Goal: Task Accomplishment & Management: Use online tool/utility

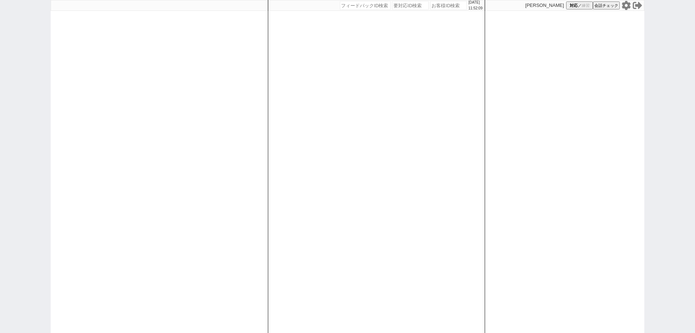
click at [440, 7] on input "number" at bounding box center [448, 5] width 36 height 9
paste input "616029"
type input "616029"
select select
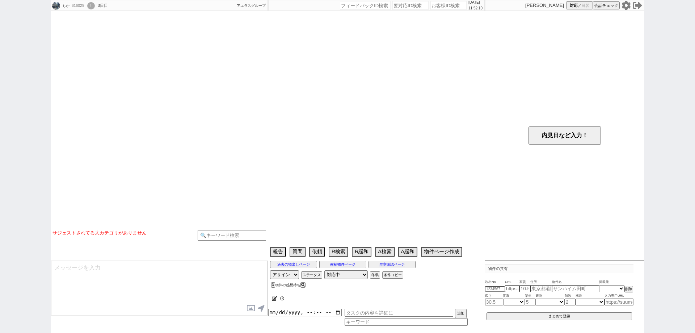
select select "15"
select select "0"
select select "70"
select select "1681"
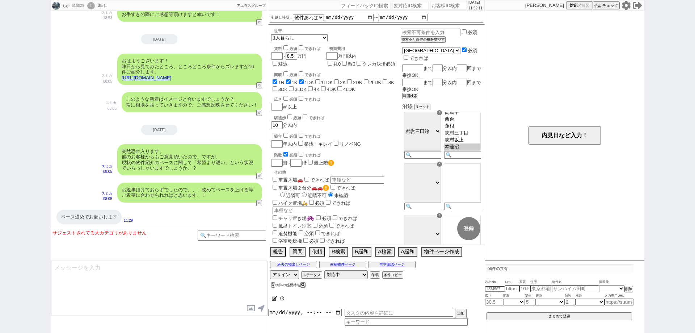
scroll to position [20, 0]
click at [0, 235] on div "もか 616029 ! 0 3日目 アエラス十条店 冬眠中 自社客 アエラスグループ スミカ_BPO チャット全表示 2025-09-23 ようこそLINE物…" at bounding box center [347, 166] width 695 height 333
click at [258, 202] on button "↺" at bounding box center [260, 203] width 4 height 5
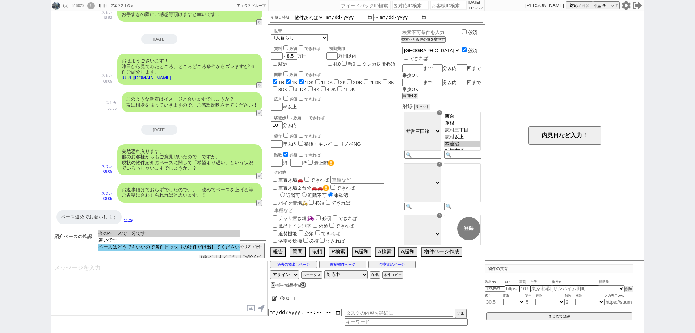
select select "ペースはどうでもいいので条件ピッタリの物件だけ出してください"
click at [171, 247] on option "ペースはどうでもいいので条件ピッタリの物件だけ出してください" at bounding box center [169, 247] width 143 height 7
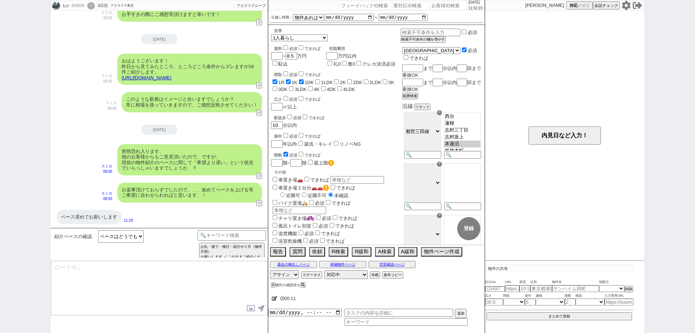
type textarea "@@【@@メッセージは打たず、以下やってください@@】@@ @@【@@お手数ですが、大カテゴリ：条件追加・変更、中カテゴリ：条件に変更はない / 妥協ができな…"
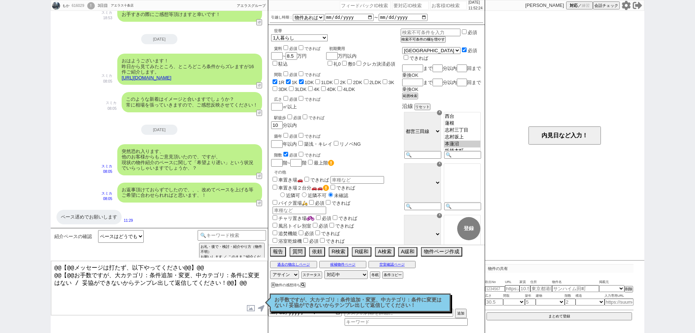
drag, startPoint x: 289, startPoint y: 300, endPoint x: 271, endPoint y: 268, distance: 36.6
click at [287, 300] on p "お手数ですが、大カテゴリ：条件追加・変更、中カテゴリ：条件に変更はない / 妥協ができないからテンプレ出して返信してください！" at bounding box center [360, 302] width 172 height 11
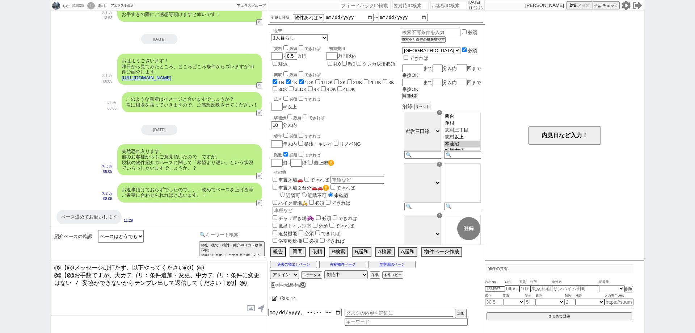
click at [260, 235] on input at bounding box center [232, 234] width 68 height 9
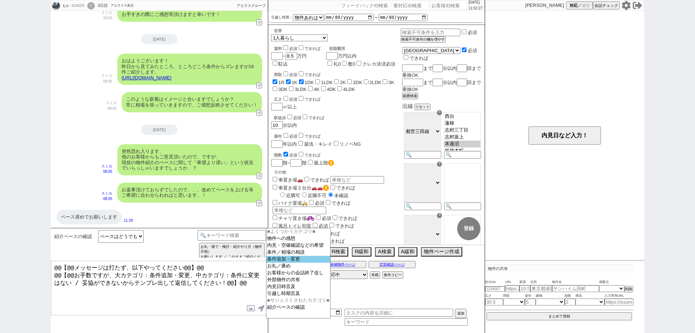
click at [291, 261] on option "条件追加・変更" at bounding box center [298, 259] width 64 height 7
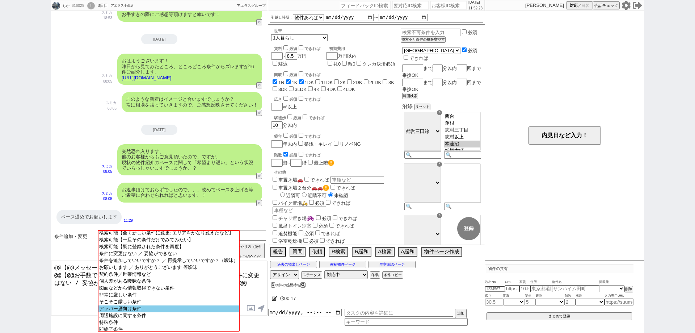
scroll to position [23, 0]
click at [255, 233] on input at bounding box center [232, 234] width 68 height 9
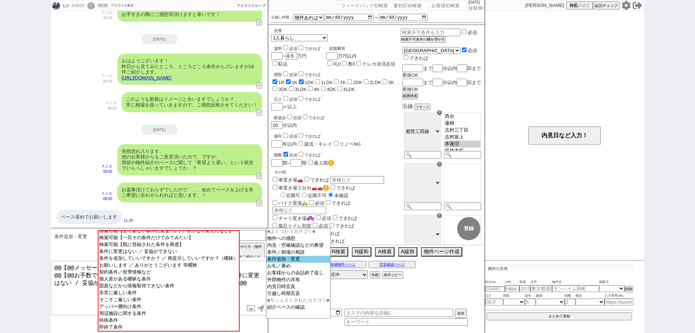
click at [291, 261] on option "条件追加・変更" at bounding box center [298, 259] width 64 height 7
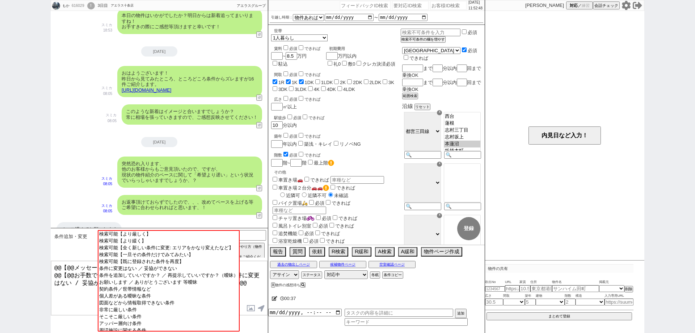
scroll to position [1048, 0]
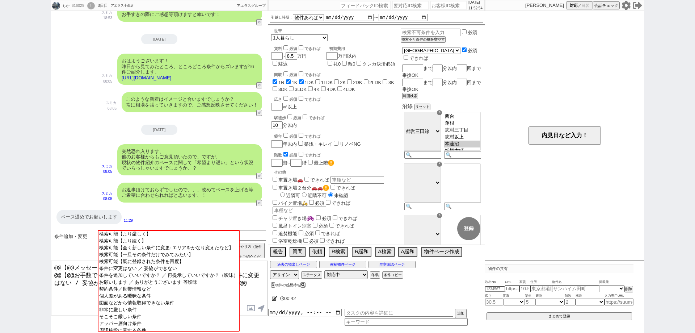
click at [254, 282] on textarea "@@【@@メッセージは打たず、以下やってください@@】@@ @@【@@お手数ですが、大カテゴリ：条件追加・変更、中カテゴリ：条件に変更はない / 妥協ができな…" at bounding box center [159, 288] width 216 height 54
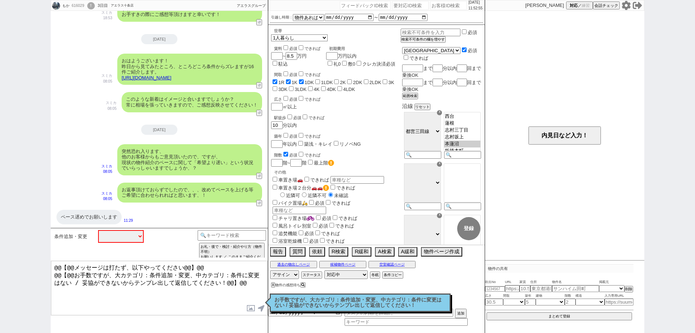
click at [333, 302] on p "お手数ですが、大カテゴリ：条件追加・変更、中カテゴリ：条件に変更はない / 妥協ができないからテンプレ出して返信してください！" at bounding box center [360, 302] width 172 height 11
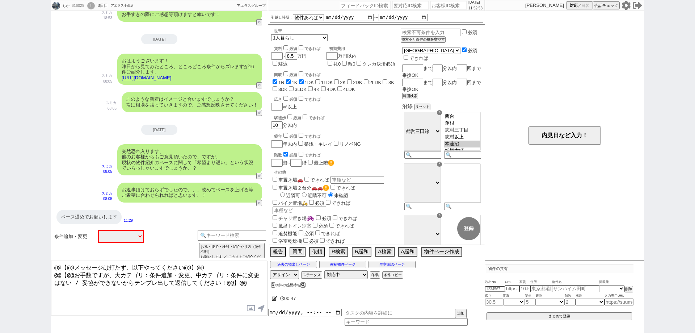
click at [349, 313] on input "text" at bounding box center [399, 312] width 109 height 8
click at [378, 322] on input at bounding box center [406, 322] width 123 height 6
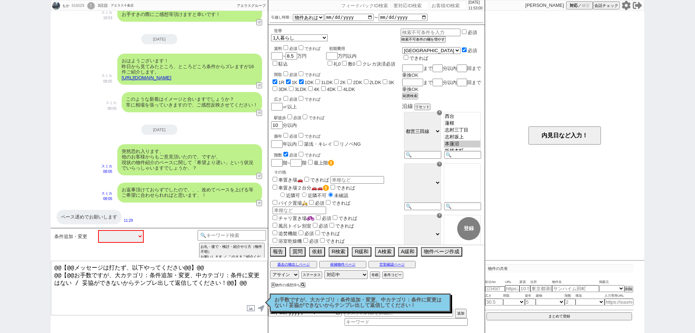
click at [239, 300] on textarea "@@【@@メッセージは打たず、以下やってください@@】@@ @@【@@お手数ですが、大カテゴリ：条件追加・変更、中カテゴリ：条件に変更はない / 妥協ができな…" at bounding box center [159, 288] width 216 height 54
click at [240, 235] on input at bounding box center [232, 234] width 68 height 9
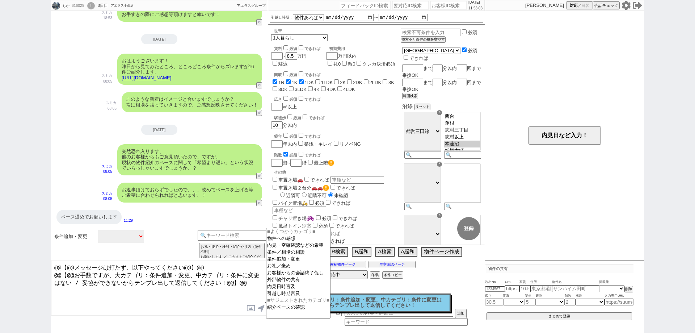
click at [134, 239] on select "中カテゴリを選択 検索可能【より厳しく】 検索可能【より緩く】 検索可能【全く新しい条件に変更: エリアをかなり変えたなど】 検索可能【一旦その条件だけでみて…" at bounding box center [121, 236] width 46 height 13
click at [300, 260] on option "条件追加・変更" at bounding box center [298, 259] width 64 height 7
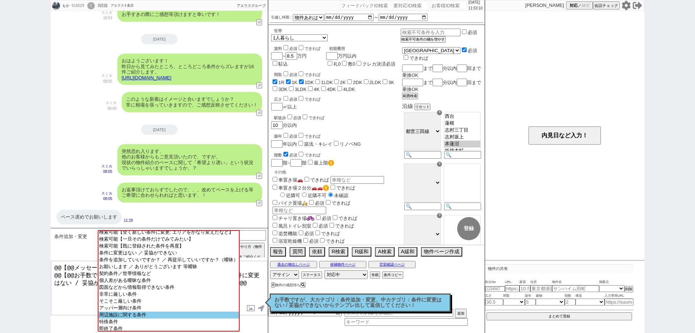
scroll to position [23, 0]
click at [256, 235] on input at bounding box center [232, 234] width 68 height 9
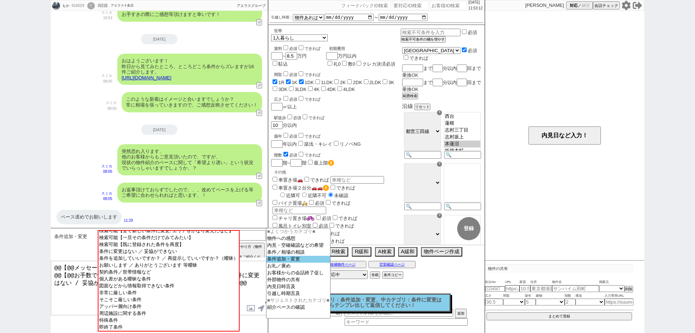
click at [303, 258] on option "条件追加・変更" at bounding box center [298, 259] width 64 height 7
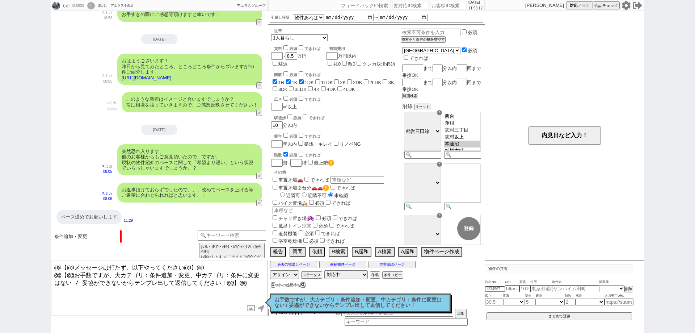
scroll to position [0, 0]
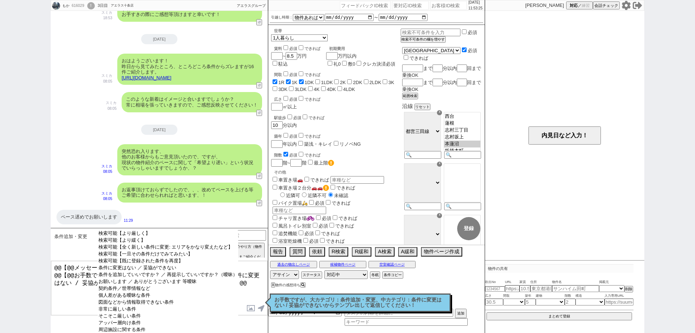
select select "条件に変更はない ／ 妥協ができない"
click at [221, 271] on option "条件に変更はない ／ 妥協ができない" at bounding box center [168, 267] width 140 height 7
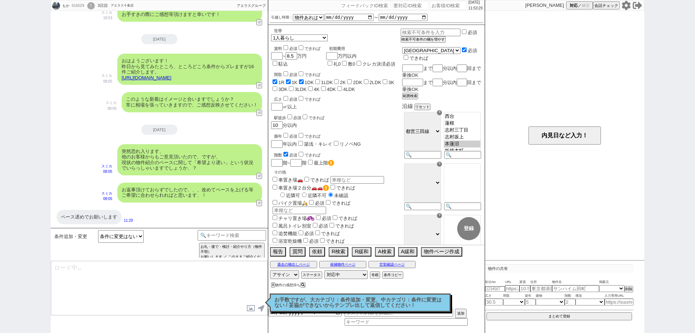
type textarea "かしこまりました、 ただすみません、色々と見てみましたが現時点での相場ではなかなか物件が出ておらずでして、、！ こちらお手数おかけしますが、一旦期間を空けて相…"
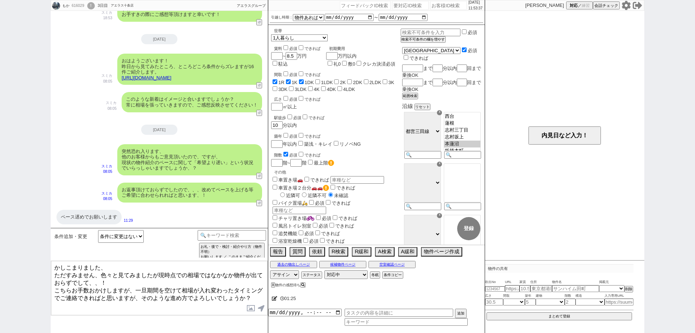
scroll to position [1048, 0]
click at [252, 237] on input at bounding box center [232, 234] width 68 height 9
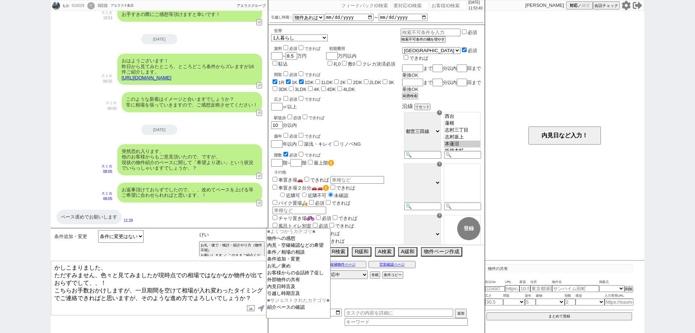
type input "け"
click at [311, 274] on option "お客様からの会話終了促し" at bounding box center [298, 272] width 64 height 7
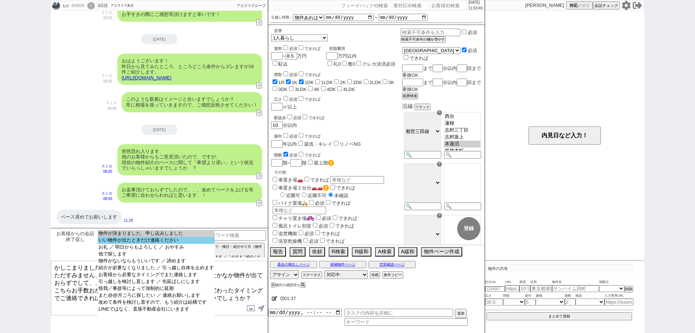
select select "いい物件が出たときだけ連絡ください"
click at [214, 239] on option "いい物件が出たときだけ連絡ください" at bounding box center [156, 240] width 117 height 7
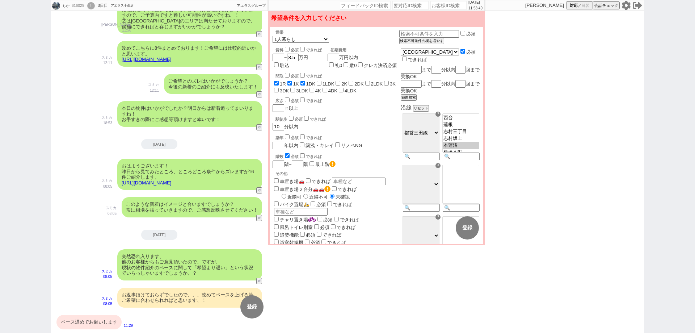
scroll to position [943, 0]
click at [108, 321] on div "ペース遅めでお願いします" at bounding box center [88, 322] width 65 height 14
click at [442, 226] on button "変更 なし" at bounding box center [435, 227] width 23 height 23
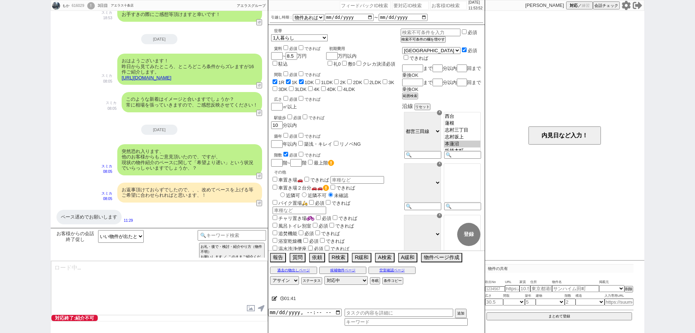
select select "400"
type textarea "@@【@@メッセージは打たず、以下やってください@@】@@ @@【@@打つべきメッセージはありません、即終了のステータスになりましたので、こちらで対応を終了し…"
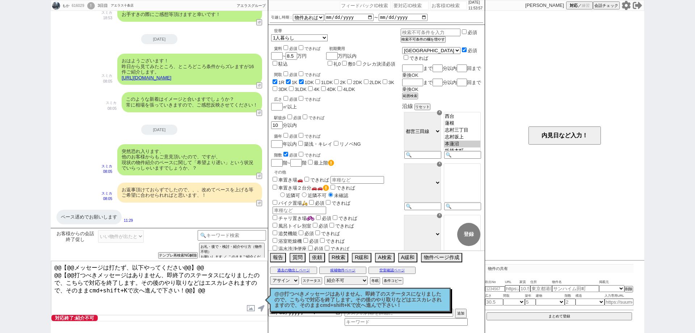
click at [365, 300] on p "@@打つべきメッセージはありません、即終了のステータスになりましたので、こちらで対応を終了します。その後のやり取りなどはエスカレされますので、そのままcmd+…" at bounding box center [360, 299] width 172 height 17
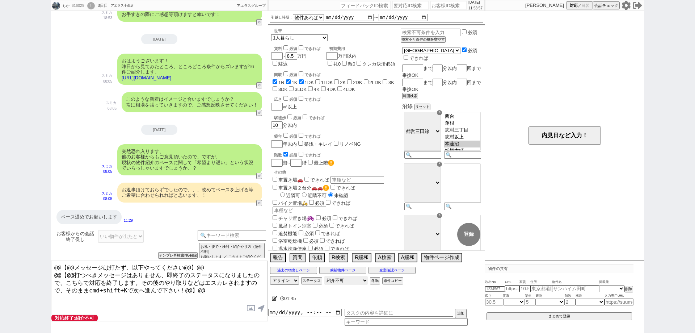
click at [352, 280] on select "対応中 引き継ぎ完了 ブロック 長期間返信なし 紹介不可 別の所で決まった 客の都合で引越しが無くなった 接客開始後に冬眠" at bounding box center [345, 280] width 43 height 9
select select "0"
click at [324, 276] on select "対応中 引き継ぎ完了 ブロック 長期間返信なし 紹介不可 別の所で決まった 客の都合で引越しが無くなった 接客開始後に冬眠" at bounding box center [345, 280] width 43 height 9
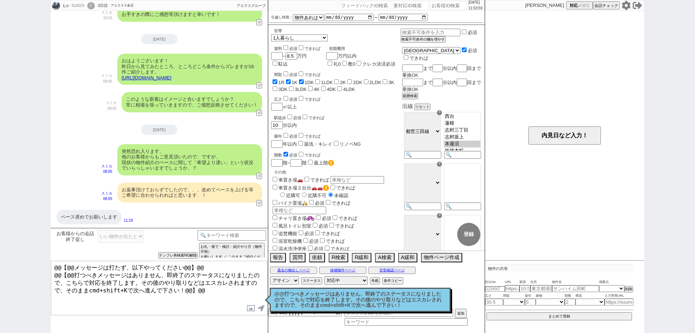
drag, startPoint x: 213, startPoint y: 305, endPoint x: 285, endPoint y: 295, distance: 72.7
click at [215, 304] on textarea "@@【@@メッセージは打たず、以下やってください@@】@@ @@【@@打つべきメッセージはありません、即終了のステータスになりましたので、こちらで対応を終了し…" at bounding box center [159, 288] width 216 height 54
click at [316, 281] on button "ステータス" at bounding box center [311, 281] width 20 height 6
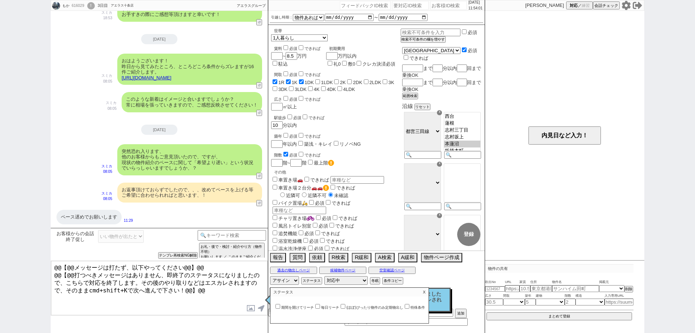
click at [428, 290] on p "X" at bounding box center [424, 291] width 8 height 9
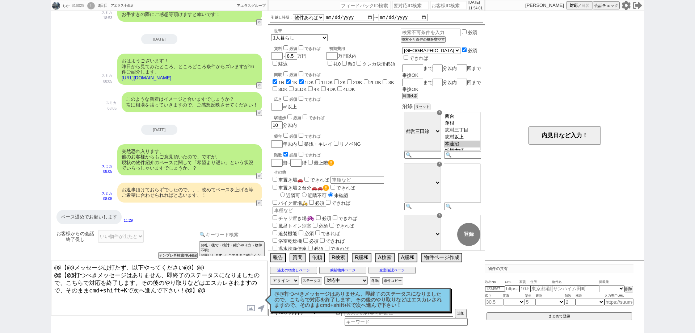
click at [242, 239] on input at bounding box center [232, 234] width 68 height 9
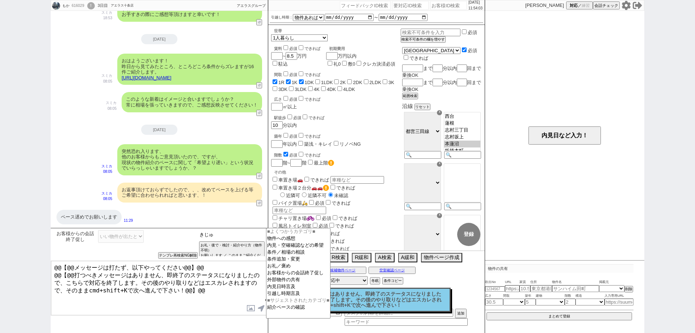
type input "きじゅ"
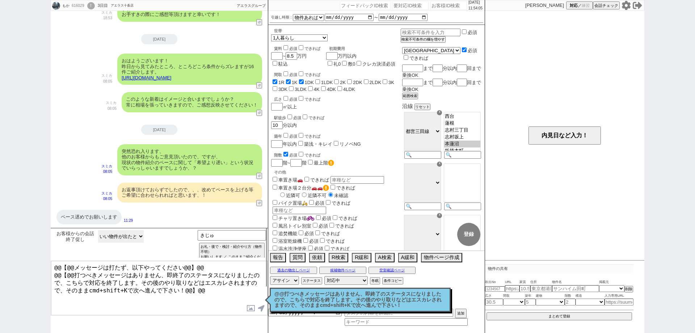
click at [136, 233] on select "物件が決まりました、申し込みしました いい物件が出たときだけ連絡ください お礼 ／ 明日からもよろしく ／ おやすみ 他で探します 物件がないならもういいです…" at bounding box center [121, 236] width 46 height 13
click at [171, 240] on div "小カテゴリを選択" at bounding box center [169, 236] width 46 height 13
click at [259, 204] on button "↺" at bounding box center [260, 203] width 4 height 5
click at [122, 230] on select "中カテゴリを選択 今のペースで十分です 遅いです ペースはどうでもいいので条件ピッタリの物件だけ出してください" at bounding box center [121, 236] width 46 height 13
select select "ペースはどうでもいいので条件ピッタリの物件だけ出してください"
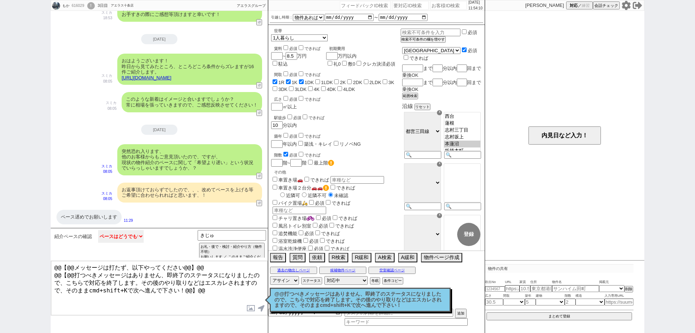
click at [98, 230] on select "中カテゴリを選択 今のペースで十分です 遅いです ペースはどうでもいいので条件ピッタリの物件だけ出してください" at bounding box center [121, 236] width 46 height 13
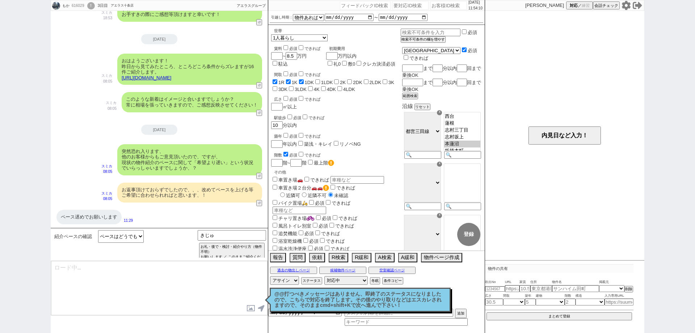
type textarea "@@【@@メッセージは打たず、以下やってください@@】@@ @@【@@お手数ですが、大カテゴリ：条件追加・変更、中カテゴリ：条件に変更はない / 妥協ができな…"
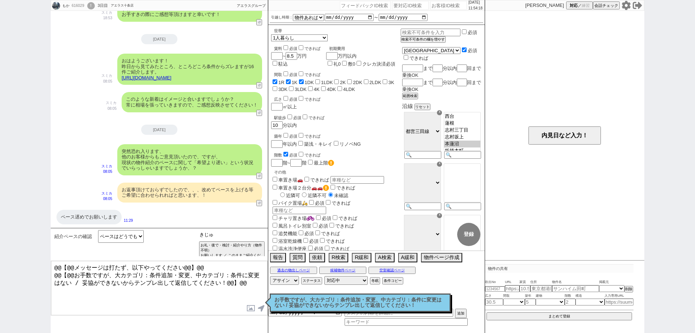
click at [248, 238] on input "きじゅ" at bounding box center [232, 234] width 68 height 9
type input "き"
click at [252, 282] on textarea "@@【@@メッセージは打たず、以下やってください@@】@@ @@【@@お手数ですが、大カテゴリ：条件追加・変更、中カテゴリ：条件に変更はない / 妥協ができな…" at bounding box center [159, 288] width 216 height 54
click at [253, 233] on input at bounding box center [232, 234] width 68 height 9
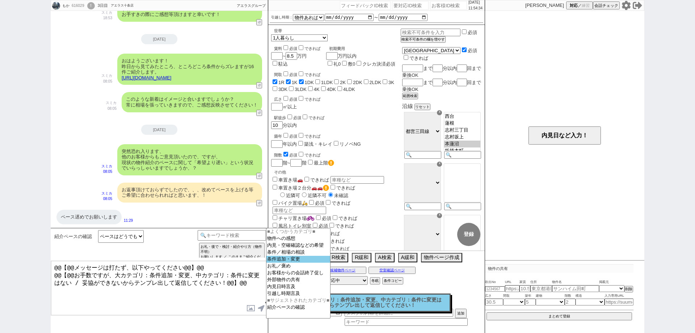
click at [281, 261] on option "条件追加・変更" at bounding box center [298, 259] width 64 height 7
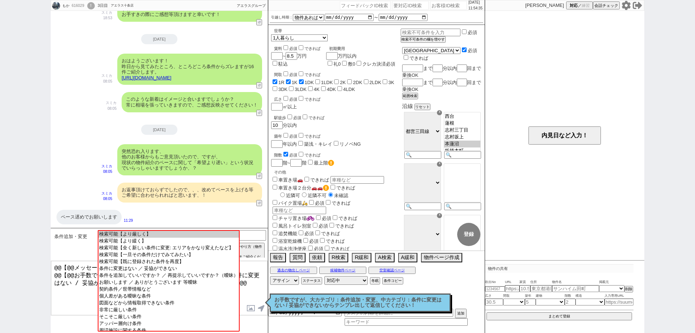
click at [260, 294] on textarea "@@【@@メッセージは打たず、以下やってください@@】@@ @@【@@お手数ですが、大カテゴリ：条件追加・変更、中カテゴリ：条件に変更はない / 妥協ができな…" at bounding box center [159, 288] width 216 height 54
select select
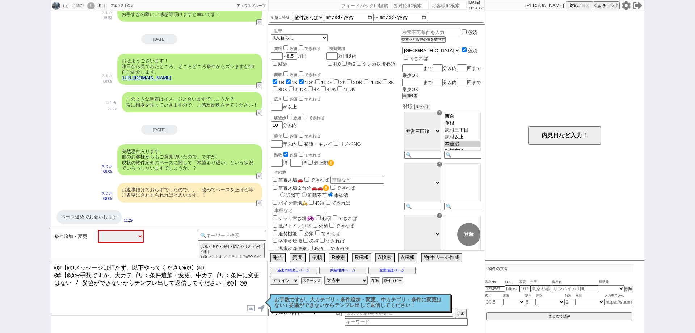
click at [304, 305] on p "お手数ですが、大カテゴリ：条件追加・変更、中カテゴリ：条件に変更はない / 妥協ができないからテンプレ出して返信してください！" at bounding box center [360, 302] width 172 height 11
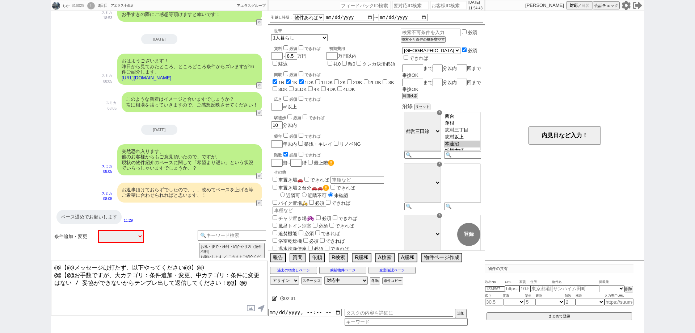
click at [239, 293] on textarea "@@【@@メッセージは打たず、以下やってください@@】@@ @@【@@お手数ですが、大カテゴリ：条件追加・変更、中カテゴリ：条件に変更はない / 妥協ができな…" at bounding box center [159, 288] width 216 height 54
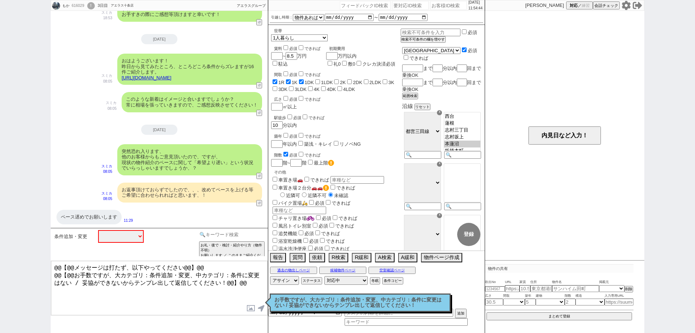
click at [252, 237] on input at bounding box center [232, 234] width 68 height 9
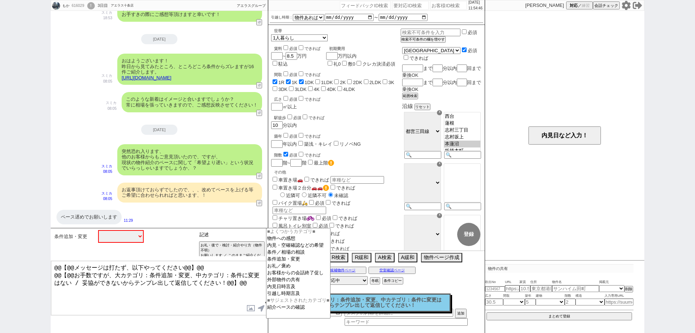
type input "記述"
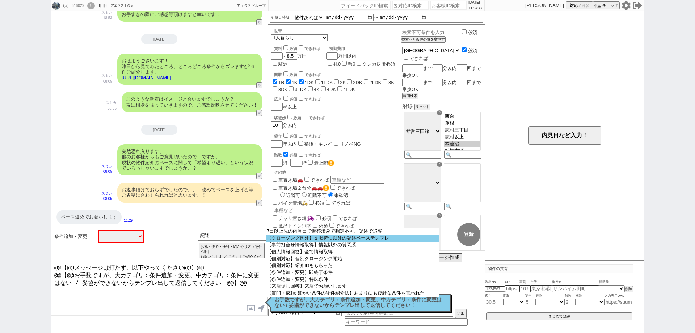
click at [300, 239] on option "【クロージング例外】文脈持つ以外の記述ベーステンプレ" at bounding box center [352, 238] width 173 height 7
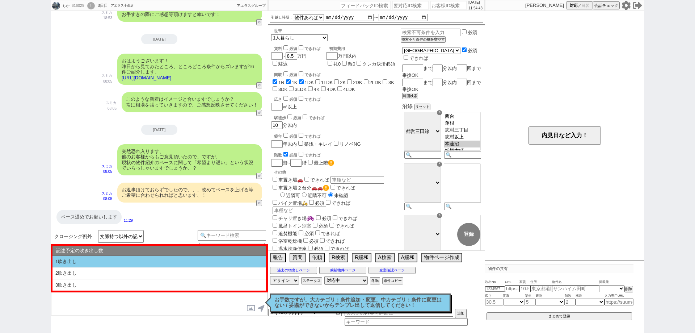
click at [178, 262] on li "1吹き出し" at bounding box center [159, 262] width 214 height 12
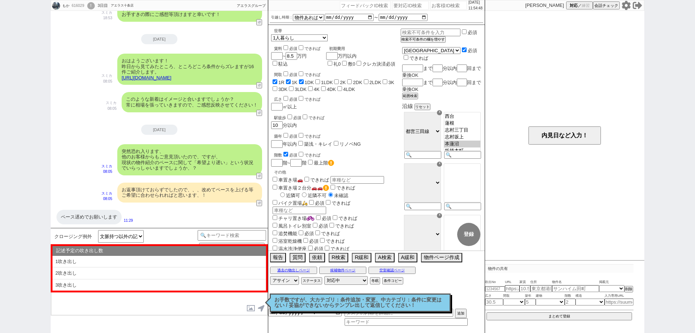
type textarea "@@【@@①記述したい内容を②の下に入力@@】@@ @@【@@②記述したい内容を入力後に①と②を@@ごと消して送信！！@@】@@"
select select "1吹き出し"
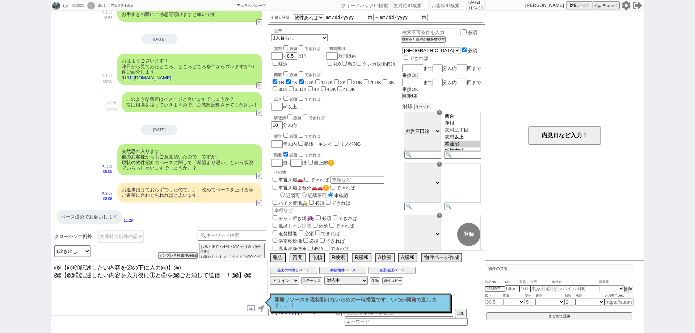
drag, startPoint x: 256, startPoint y: 275, endPoint x: 36, endPoint y: 288, distance: 220.1
click at [36, 288] on div "もか 616029 ! 0 3日目 アエラス十条店 冬眠中 自社客 アエラスグループ スミカ_BPO チャット全表示 2025-09-23 ようこそLINE物…" at bounding box center [347, 166] width 695 height 333
drag, startPoint x: 212, startPoint y: 264, endPoint x: 0, endPoint y: 240, distance: 213.2
click at [0, 238] on div "もか 616029 ! 0 3日目 アエラス十条店 冬眠中 自社客 アエラスグループ スミカ_BPO チャット全表示 2025-09-23 ようこそLINE物…" at bounding box center [347, 166] width 695 height 333
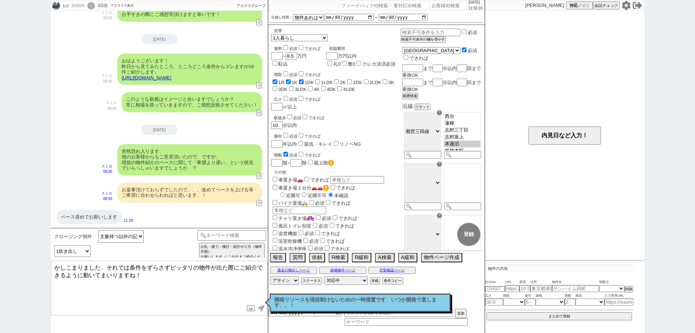
click at [230, 303] on textarea "かしこまりました、それでは条件をずらさずピッタリの物件が出た際にご紹介できるように動いてまいりますね！" at bounding box center [159, 288] width 216 height 54
click at [324, 298] on p "開発リソースを現状割けないための一時措置です、いつか開発で直します、、！" at bounding box center [360, 302] width 172 height 11
click at [167, 285] on textarea "かしこまりました、それでは条件をずらさずピッタリの物件が出た際にご紹介できるように動いてまいりますね！ 別途" at bounding box center [159, 288] width 216 height 54
type textarea "かしこまりました、それでは条件をずらさずピッタリの物件が出た際にご紹介できるように動いてまいりますね！ もし急ぎで探したい、などございましたらお気軽に！"
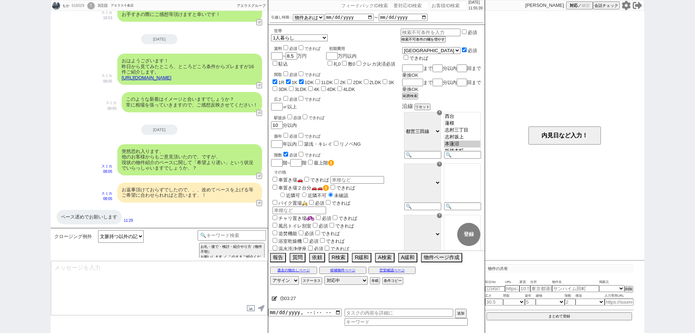
scroll to position [1086, 0]
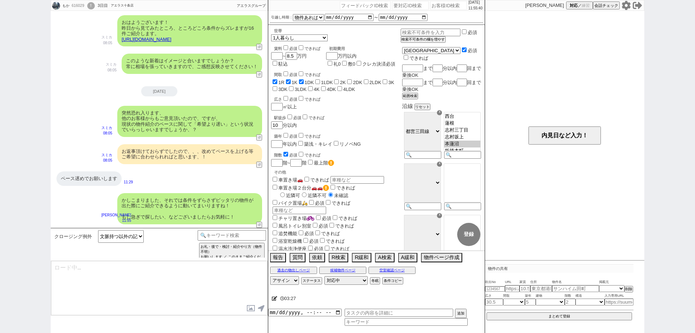
type textarea "@@【@@メッセージは打たず、以下やってください@@】@@ @@【@@タスク整理、追加、条件入力等のやるべきことはやりましたか？？全て終わったら自分に付いたア…"
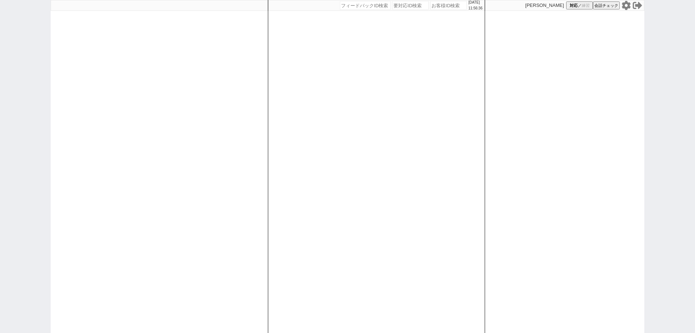
drag, startPoint x: 442, startPoint y: 4, endPoint x: 451, endPoint y: 8, distance: 9.9
click at [442, 4] on input "number" at bounding box center [448, 5] width 36 height 9
paste input "615935"
type input "615935"
select select
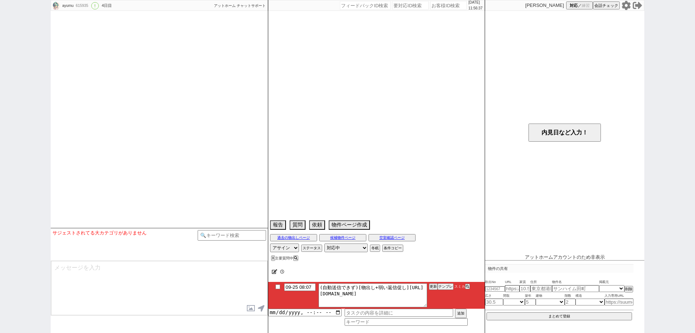
select select "2025"
select select "10"
select select "37"
select select "0"
select select "12"
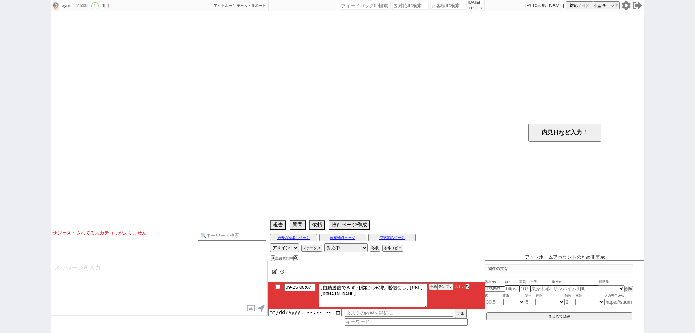
select select "102"
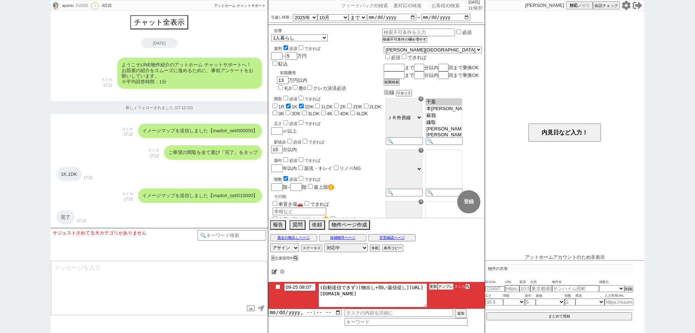
scroll to position [1070, 0]
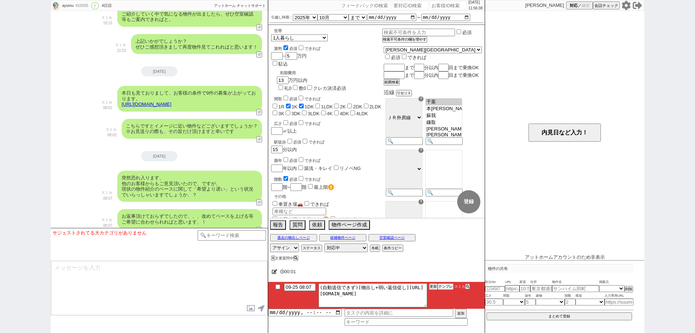
click at [277, 282] on li "09-25 08:07 (自動送信できず)[物出し+弱い返信促し][URL][DOMAIN_NAME] 更新 テンプレ スミカ" at bounding box center [376, 295] width 216 height 27
click at [277, 287] on input "checkbox" at bounding box center [278, 286] width 10 height 5
checkbox input "true"
click at [432, 288] on button "更新" at bounding box center [432, 286] width 7 height 5
click at [431, 287] on button "更新" at bounding box center [432, 286] width 7 height 5
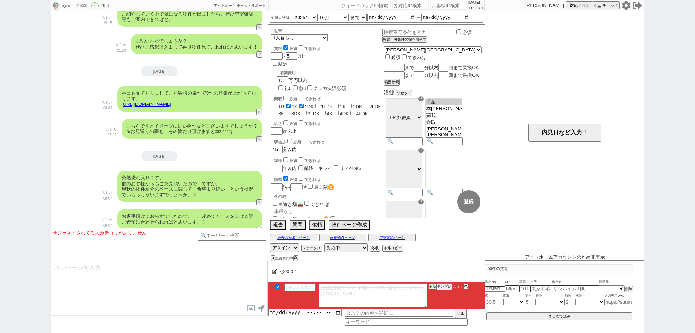
click at [429, 287] on button "更新" at bounding box center [432, 286] width 7 height 5
drag, startPoint x: 21, startPoint y: 273, endPoint x: 29, endPoint y: 273, distance: 8.0
click at [21, 273] on div "ayumu 615935 ! 0 4日目 冬眠中 自社客 アットホーム チャットサポート スミカ_BPO チャット全表示 [DATE] ようこそLINE物件紹…" at bounding box center [347, 166] width 695 height 333
click at [445, 270] on div "00:31" at bounding box center [376, 271] width 216 height 14
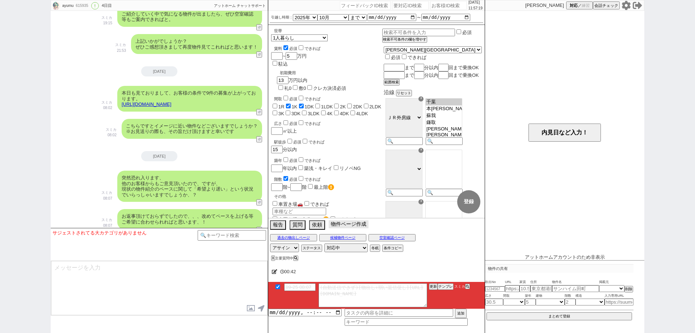
click at [360, 226] on button "物件ページ作成 今は物件がないので押せません" at bounding box center [349, 224] width 40 height 8
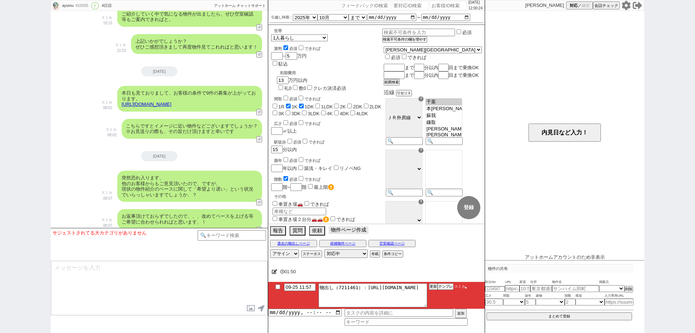
scroll to position [1161, 0]
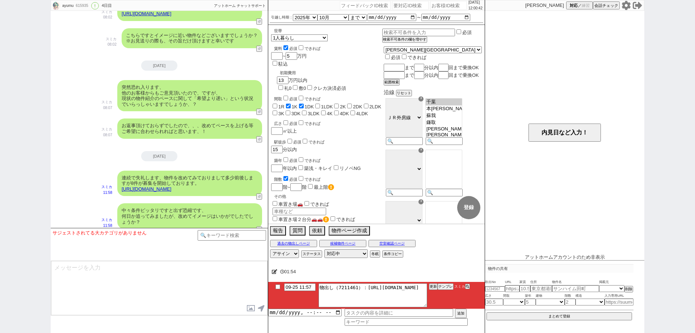
click at [275, 287] on input "checkbox" at bounding box center [278, 286] width 10 height 5
checkbox input "true"
click at [429, 285] on button "更新" at bounding box center [432, 286] width 7 height 5
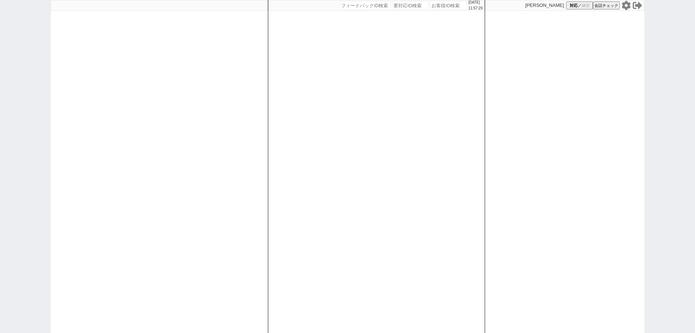
click at [442, 3] on input "number" at bounding box center [448, 5] width 36 height 9
paste input "615940"
type input "615940"
select select
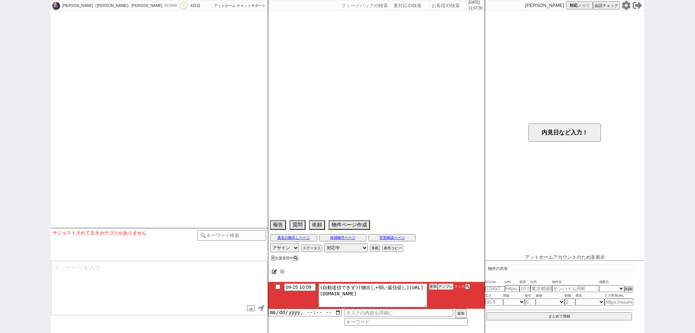
select select "2025"
select select "11"
select select "32"
select select "6"
select select "23"
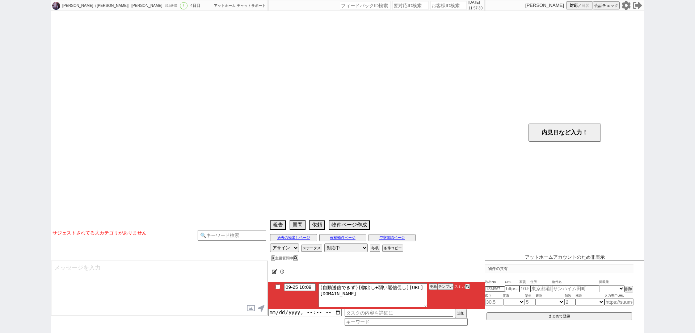
select select "723"
select select "25"
select select "792"
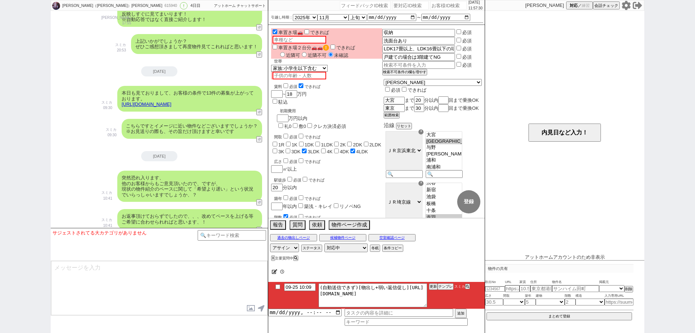
scroll to position [42, 0]
click at [277, 286] on input "checkbox" at bounding box center [278, 286] width 10 height 5
checkbox input "true"
drag, startPoint x: 433, startPoint y: 286, endPoint x: 432, endPoint y: 276, distance: 10.2
click at [432, 286] on button "更新" at bounding box center [432, 286] width 7 height 5
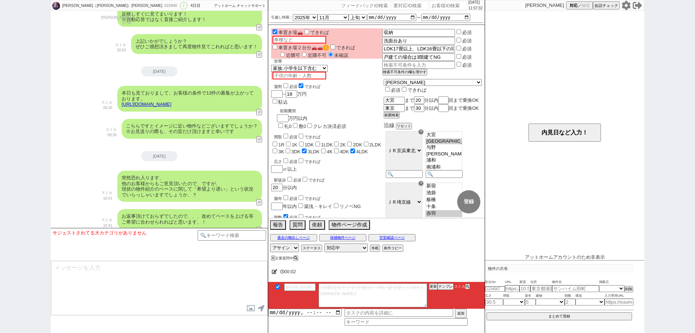
click at [432, 276] on div "00:02" at bounding box center [376, 271] width 216 height 14
click at [432, 284] on button "更新" at bounding box center [432, 286] width 7 height 5
click at [433, 276] on div "00:02" at bounding box center [376, 271] width 216 height 14
click at [434, 284] on button "更新" at bounding box center [432, 286] width 7 height 5
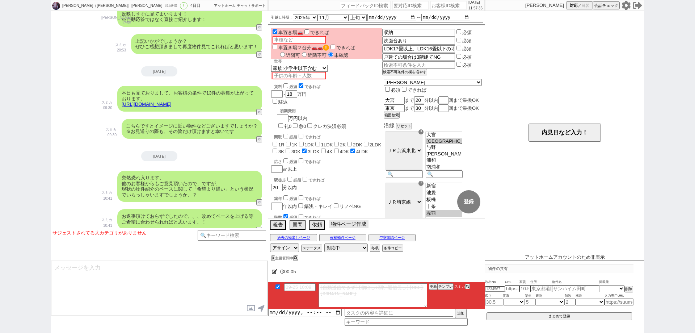
click at [351, 226] on button "物件ページ作成 今は物件がないので押せません" at bounding box center [349, 224] width 40 height 8
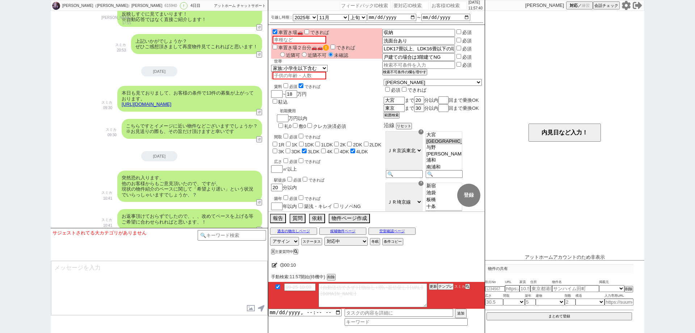
click at [35, 279] on div "桐生（中世古）さゆり 615940 ! 0 4日目 冬眠中 自社客 アットホーム チャットサポート スミカ_BPO チャット全表示 2025-09-22 よう…" at bounding box center [347, 166] width 695 height 333
click at [334, 277] on button "削除" at bounding box center [330, 277] width 7 height 5
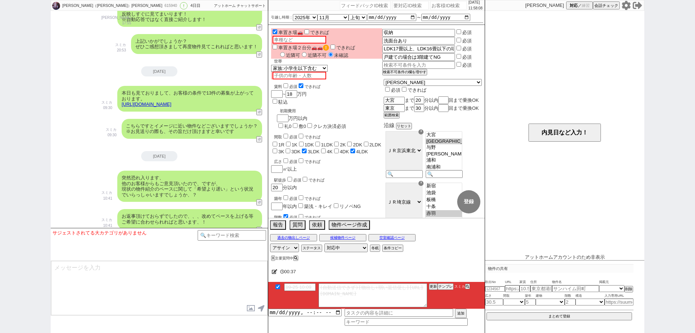
click at [1, 236] on div "桐生（中世古）さゆり 615940 ! 0 4日目 冬眠中 自社客 アットホーム チャットサポート スミカ_BPO チャット全表示 2025-09-22 よう…" at bounding box center [347, 166] width 695 height 333
click at [358, 223] on button "物件ページ作成 今は物件がないので押せません" at bounding box center [349, 224] width 40 height 8
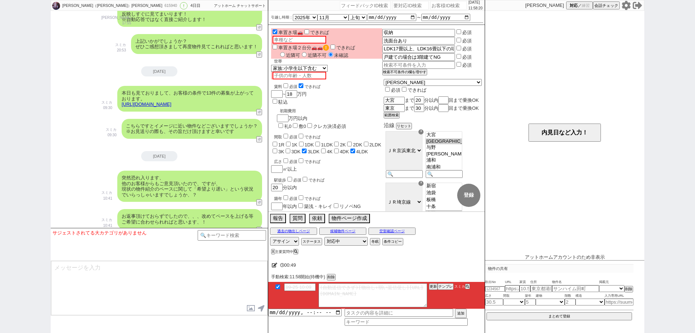
click at [0, 80] on div "桐生（中世古）さゆり 615940 ! 0 4日目 冬眠中 自社客 アットホーム チャットサポート スミカ_BPO チャット全表示 2025-09-22 よう…" at bounding box center [347, 166] width 695 height 333
drag, startPoint x: 446, startPoint y: 6, endPoint x: 464, endPoint y: 4, distance: 17.8
click at [446, 5] on input "number" at bounding box center [448, 5] width 36 height 9
paste input "612558"
type input "612558"
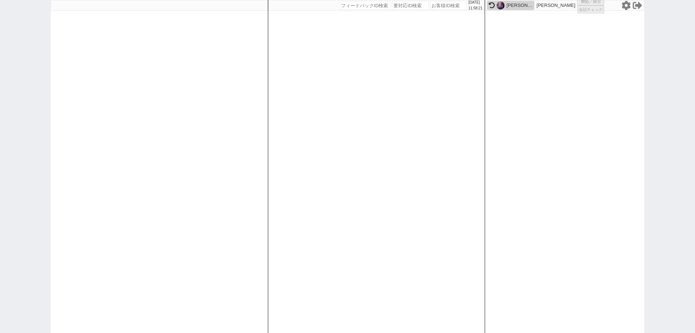
select select
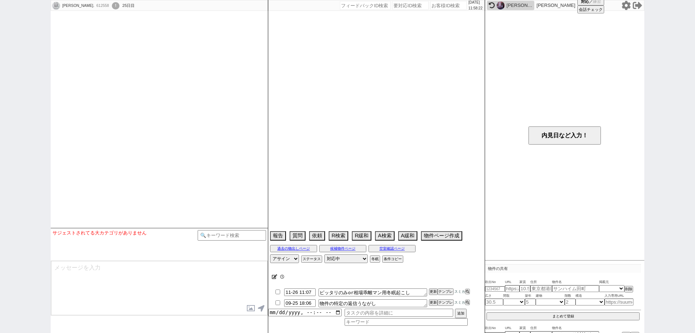
select select "2025"
select select "11"
select select "10"
select select "6"
select select "15"
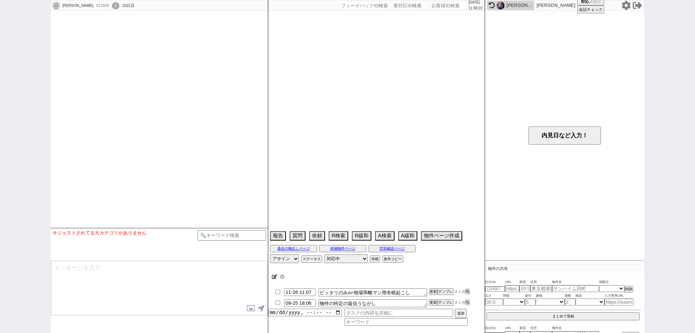
select select "839"
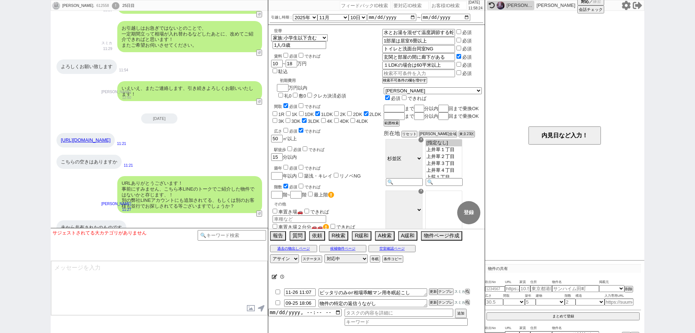
scroll to position [215, 0]
click at [110, 137] on link "https://tools.sumika.live/shop_pages/1cncjt4" at bounding box center [86, 139] width 50 height 5
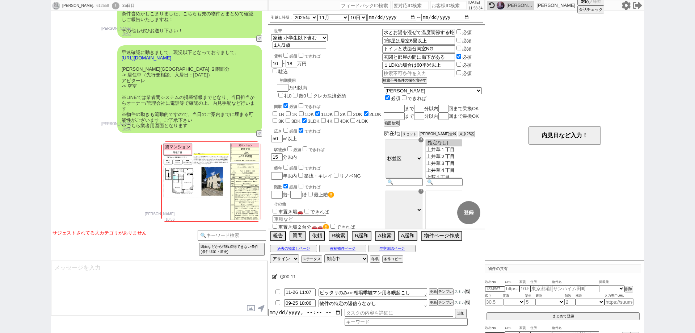
scroll to position [7040, 0]
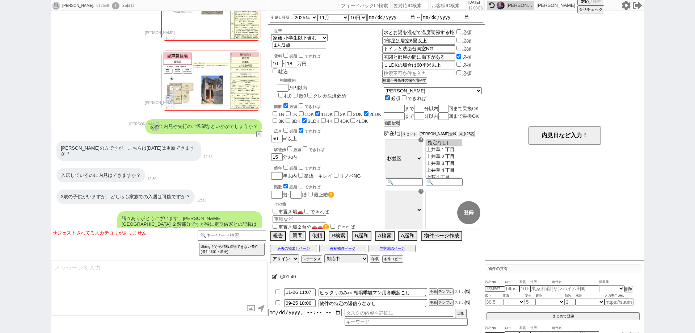
drag, startPoint x: 0, startPoint y: 101, endPoint x: 2, endPoint y: 97, distance: 4.5
click at [0, 101] on div "LEE kaho. 612558 ! 0 25日目 冬眠中 自社客 スミカ スミカ_BPO チャット全表示 2025-09-01 新しくフォローされました (…" at bounding box center [347, 166] width 695 height 333
click at [94, 7] on div "612558" at bounding box center [102, 6] width 16 height 6
copy div "612558"
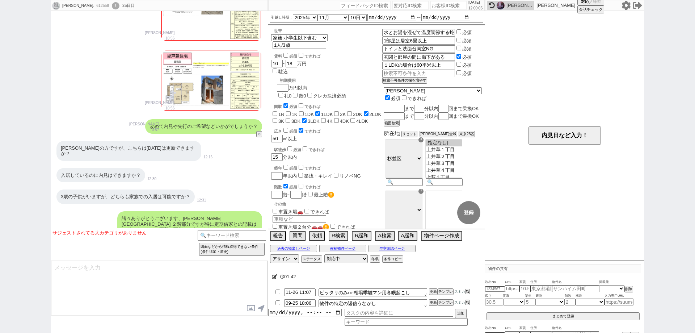
click at [112, 5] on div "!" at bounding box center [116, 5] width 8 height 7
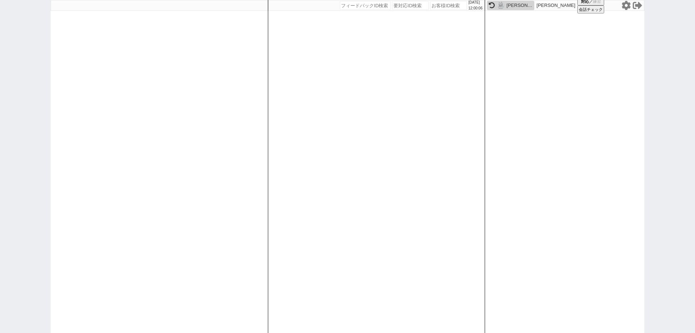
click at [446, 8] on input "number" at bounding box center [448, 5] width 36 height 9
paste input "612558"
type input "612558"
select select
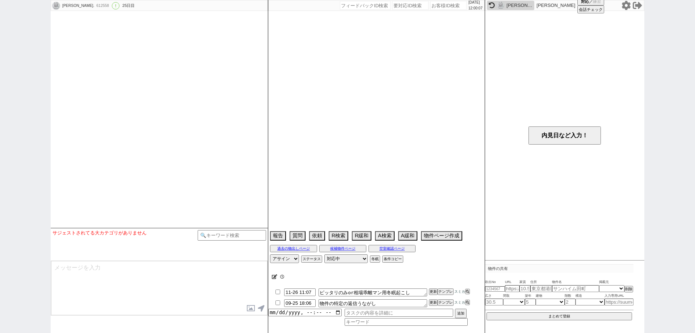
select select "2025"
select select "11"
select select "10"
select select "6"
select select "15"
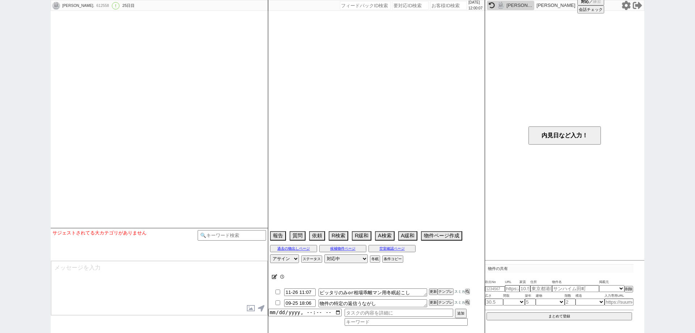
select select "839"
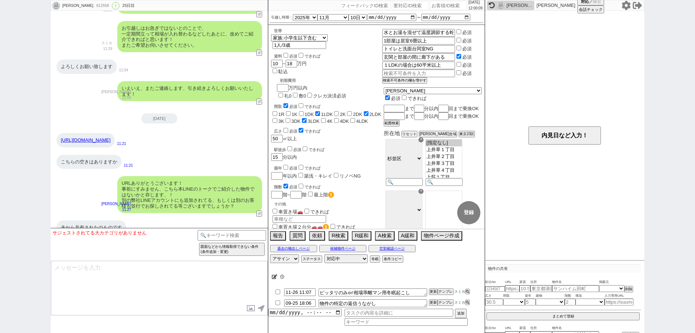
scroll to position [215, 0]
drag, startPoint x: 166, startPoint y: 129, endPoint x: 147, endPoint y: 130, distance: 18.9
click at [115, 133] on div "https://tools.sumika.live/shop_pages/1cncjt4" at bounding box center [85, 140] width 58 height 14
copy link "/1cncjt4"
click at [153, 159] on div "こちらの空きはありますか 11:21" at bounding box center [159, 162] width 217 height 22
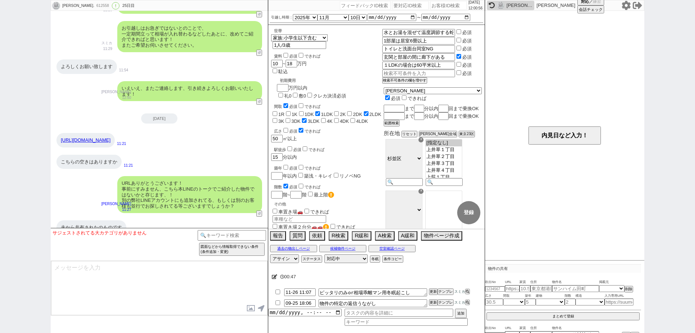
drag, startPoint x: 168, startPoint y: 129, endPoint x: 150, endPoint y: 129, distance: 17.7
click at [115, 133] on div "https://tools.sumika.live/shop_pages/1cncjt4" at bounding box center [85, 140] width 58 height 14
copy link "1cncjt4"
click at [110, 137] on link "https://tools.sumika.live/shop_pages/1cncjt4" at bounding box center [86, 139] width 50 height 5
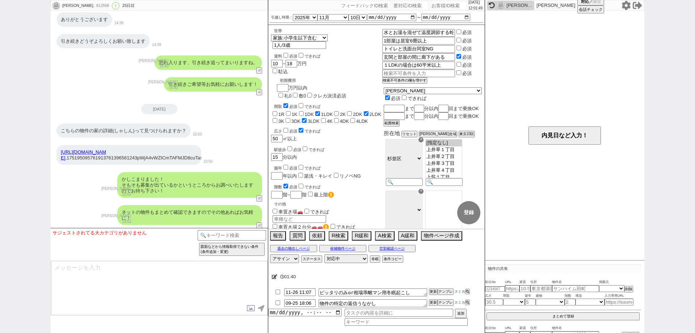
scroll to position [5628, 0]
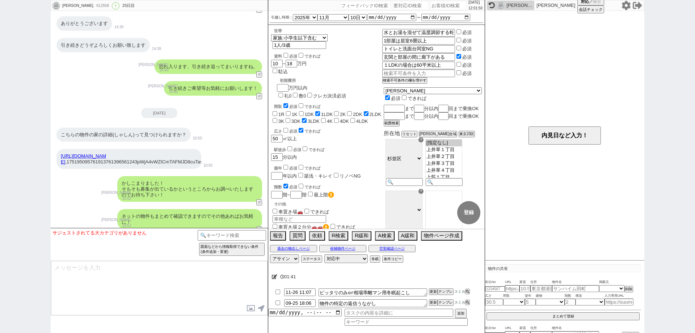
click at [94, 4] on div "612558" at bounding box center [102, 6] width 16 height 6
copy div "612558"
click at [372, 317] on div "11-26 11:07 ピッタリのみor相場乖離マン用冬眠起こし 更新 テンプレ スミカ 09-25 18:06 物件の特定の返信うながし 更新 テンプレ ス…" at bounding box center [376, 306] width 216 height 39
click at [379, 322] on input at bounding box center [406, 322] width 123 height 6
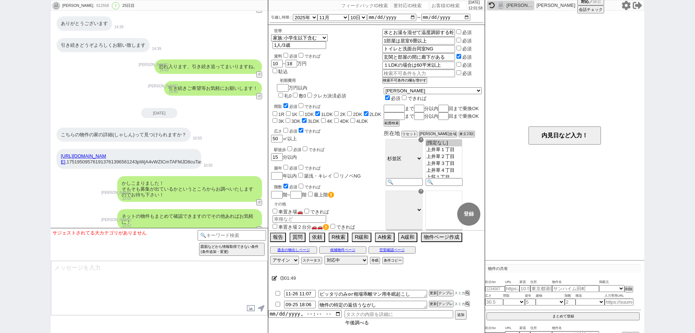
drag, startPoint x: 379, startPoint y: 322, endPoint x: 348, endPoint y: 319, distance: 31.3
click at [344, 322] on div "11-26 11:07 ピッタリのみor相場乖離マン用冬眠起こし 更新 テンプレ スミカ 09-25 18:06 物件の特定の返信うながし 更新 テンプレ ス…" at bounding box center [376, 306] width 216 height 37
type input "午後調べる"
click at [360, 315] on input "text" at bounding box center [399, 312] width 109 height 8
paste input "午後調べる"
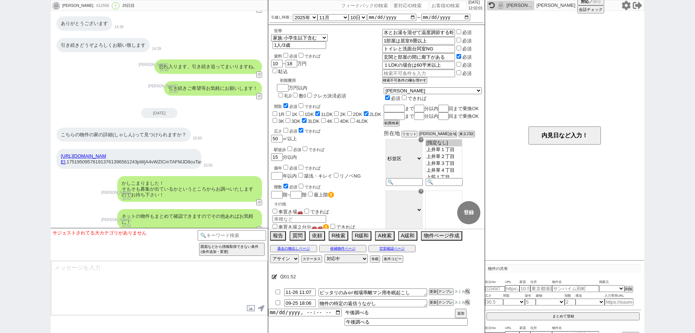
click at [357, 312] on input "午後調べる" at bounding box center [399, 312] width 109 height 8
type input "質問スレで来ている件、午後調べる"
click at [338, 313] on input "datetime-local" at bounding box center [304, 311] width 73 height 6
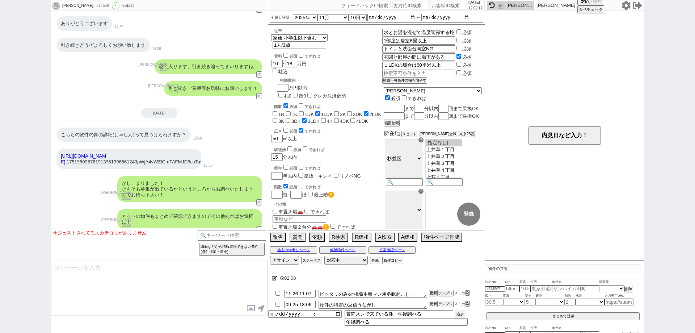
click at [460, 313] on button "追加" at bounding box center [460, 314] width 10 height 8
type input "2025-09-25T12:00"
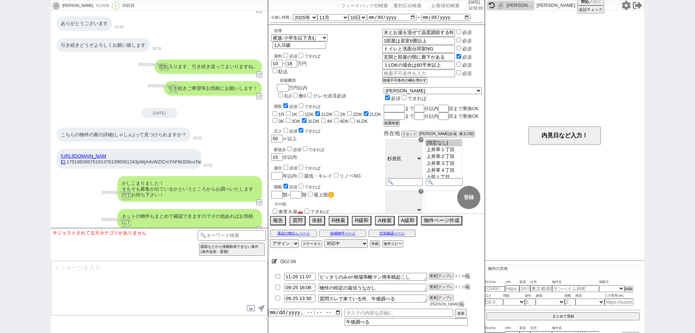
click at [94, 5] on div "612558" at bounding box center [102, 6] width 16 height 6
copy div "612558"
click at [447, 1] on input "number" at bounding box center [448, 5] width 36 height 9
paste input "612558"
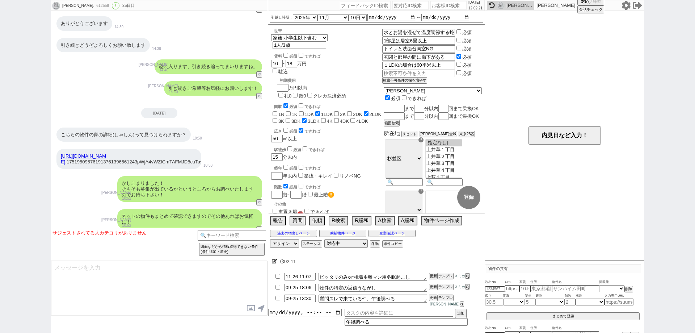
type input "612558"
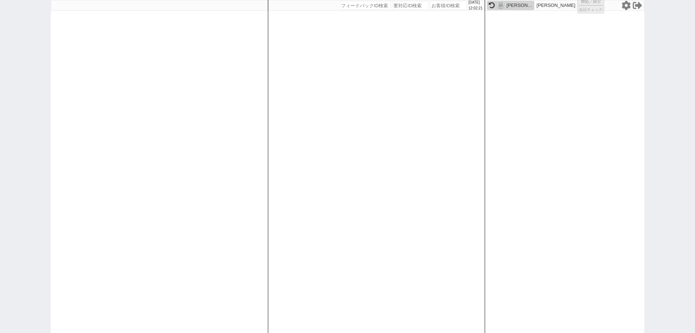
select select
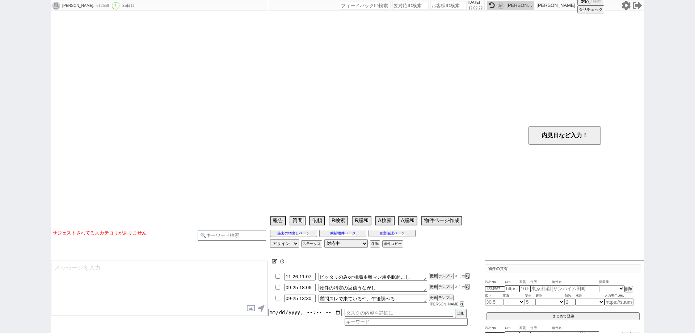
select select "2025"
select select "11"
select select "10"
select select "6"
select select "15"
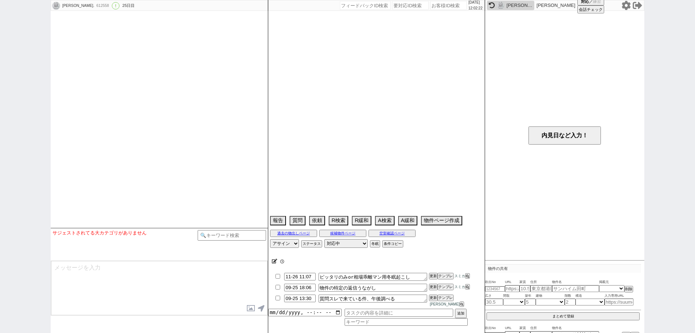
select select "839"
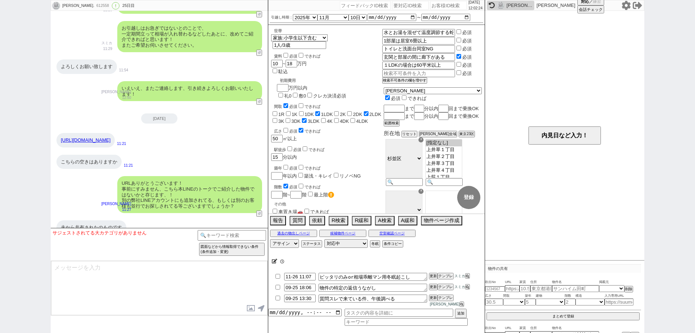
scroll to position [0, 0]
drag, startPoint x: 0, startPoint y: 269, endPoint x: 48, endPoint y: 262, distance: 48.3
click at [0, 269] on div "LEE kaho. 612558 ! 0 25日目 冬眠中 自社客 スミカ スミカ_BPO チャット全表示 2025-09-01 新しくフォローされました (…" at bounding box center [347, 166] width 695 height 333
click at [626, 5] on icon at bounding box center [626, 5] width 9 height 9
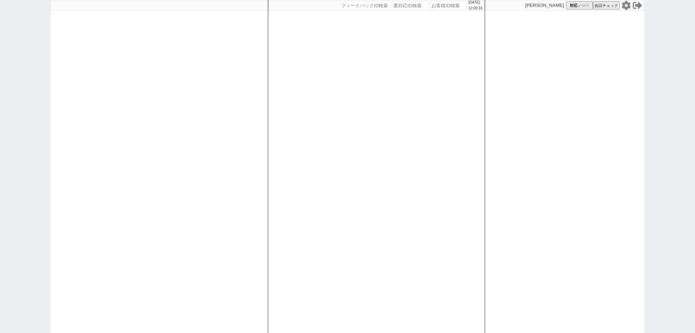
click at [445, 2] on input "number" at bounding box center [448, 5] width 36 height 9
paste input "615932"
type input "615932"
select select
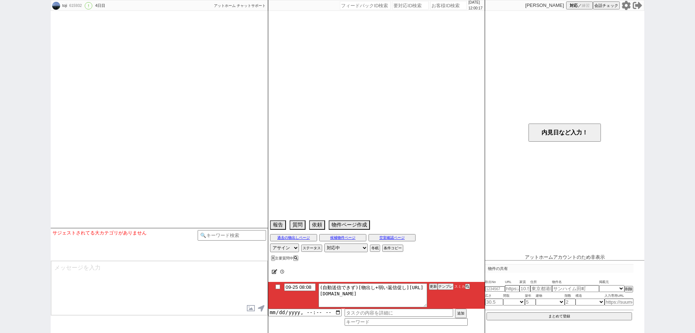
select select "16"
select select "1"
select select "7"
select select "8"
select select "11"
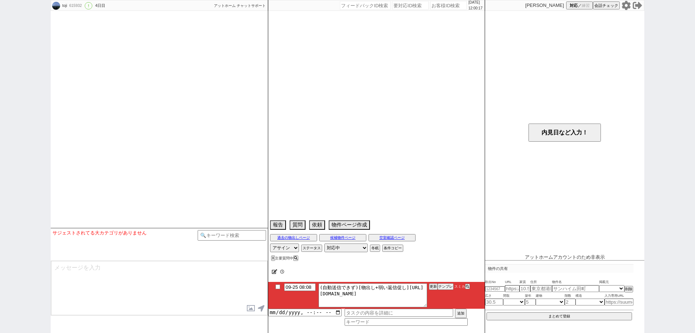
select select "12"
select select "23"
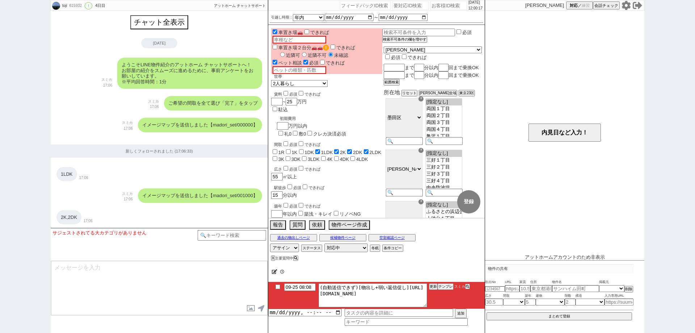
scroll to position [1073, 0]
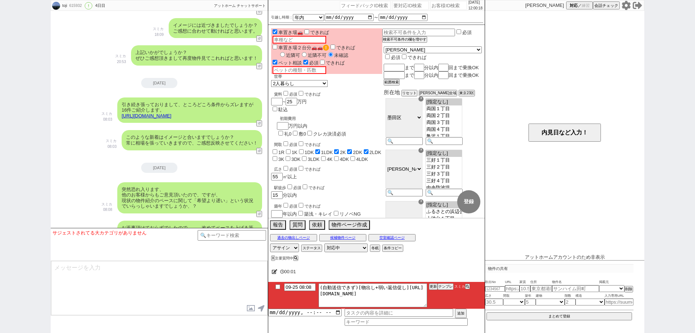
click at [278, 285] on input "checkbox" at bounding box center [278, 286] width 10 height 5
checkbox input "true"
click at [431, 287] on button "更新" at bounding box center [432, 286] width 7 height 5
click at [432, 286] on button "更新" at bounding box center [432, 286] width 7 height 5
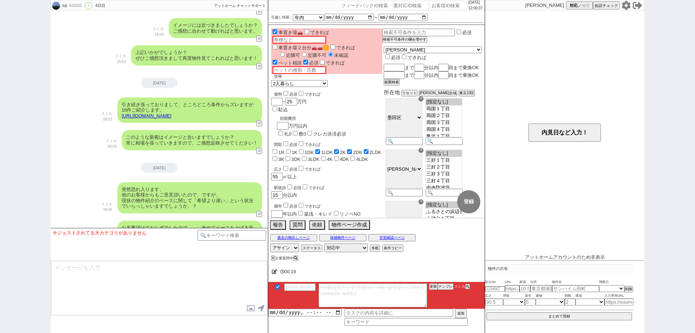
click at [0, 222] on div "toji 615932 ! 0 4日目 冬眠中 自社客 アットホーム チャットサポート スミカ_BPO チャット全表示 2025-09-22 ようこそLINE…" at bounding box center [347, 166] width 695 height 333
click at [359, 225] on button "物件ページ作成 今は物件がないので押せません" at bounding box center [349, 224] width 40 height 8
